Goal: Transaction & Acquisition: Purchase product/service

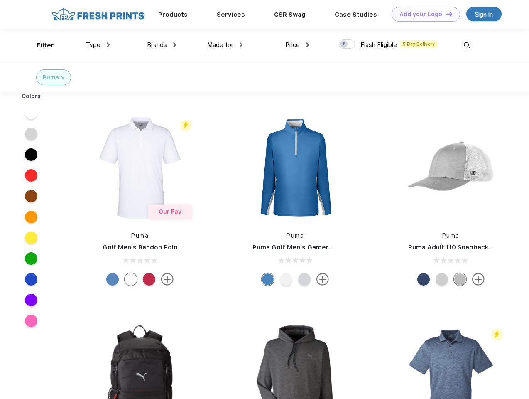
scroll to position [0, 0]
click at [423, 14] on link "Add your Logo Design Tool" at bounding box center [426, 14] width 69 height 15
click at [0, 0] on div "Design Tool" at bounding box center [0, 0] width 0 height 0
click at [446, 14] on link "Add your Logo Design Tool" at bounding box center [426, 14] width 69 height 15
click at [40, 45] on div "Filter" at bounding box center [45, 46] width 17 height 10
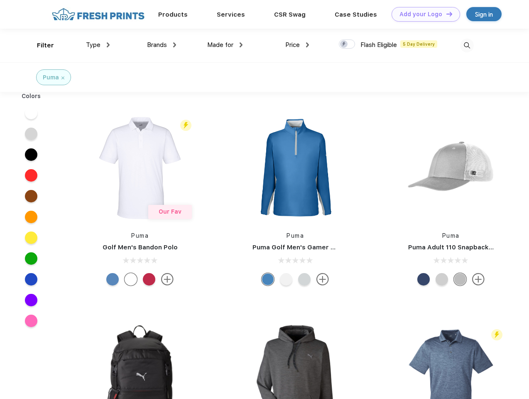
click at [98, 45] on span "Type" at bounding box center [93, 44] width 15 height 7
click at [162, 45] on span "Brands" at bounding box center [157, 44] width 20 height 7
click at [225, 45] on span "Made for" at bounding box center [220, 44] width 26 height 7
click at [298, 45] on span "Price" at bounding box center [292, 44] width 15 height 7
click at [347, 44] on div at bounding box center [347, 43] width 16 height 9
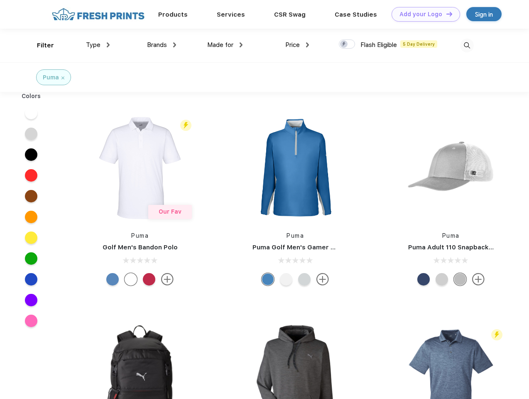
click at [344, 44] on input "checkbox" at bounding box center [341, 41] width 5 height 5
click at [467, 45] on img at bounding box center [467, 46] width 14 height 14
